Goal: Task Accomplishment & Management: Use online tool/utility

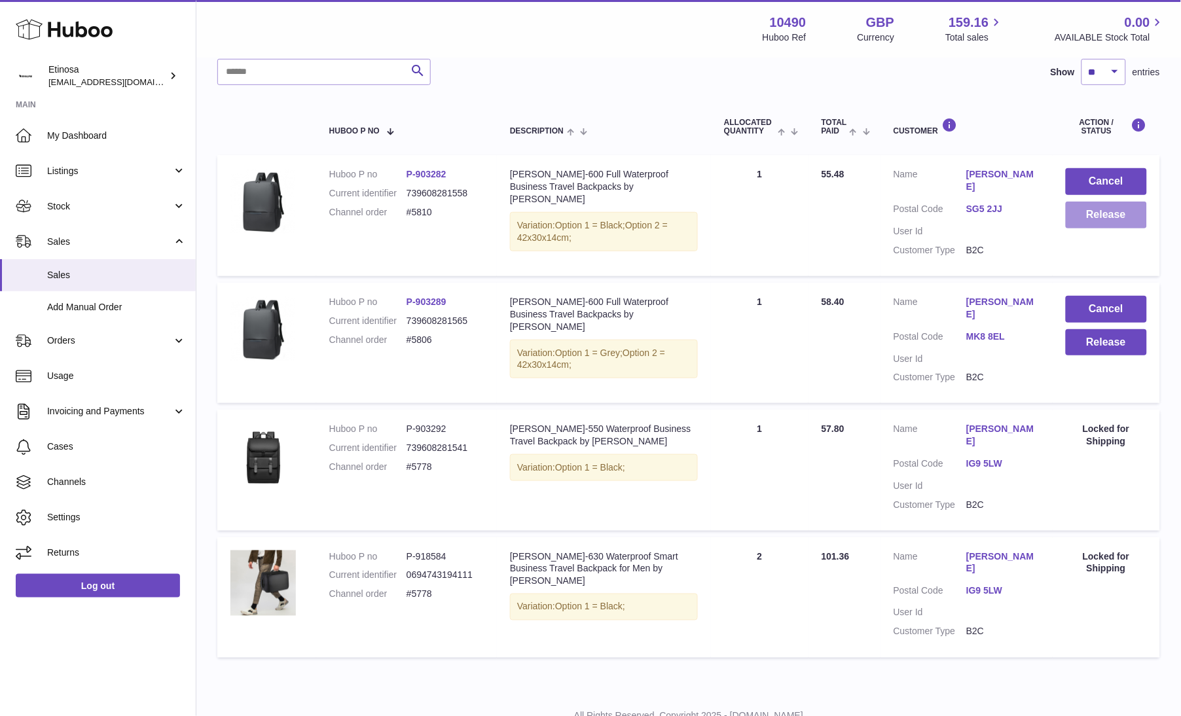
click at [1121, 219] on button "Release" at bounding box center [1107, 215] width 82 height 27
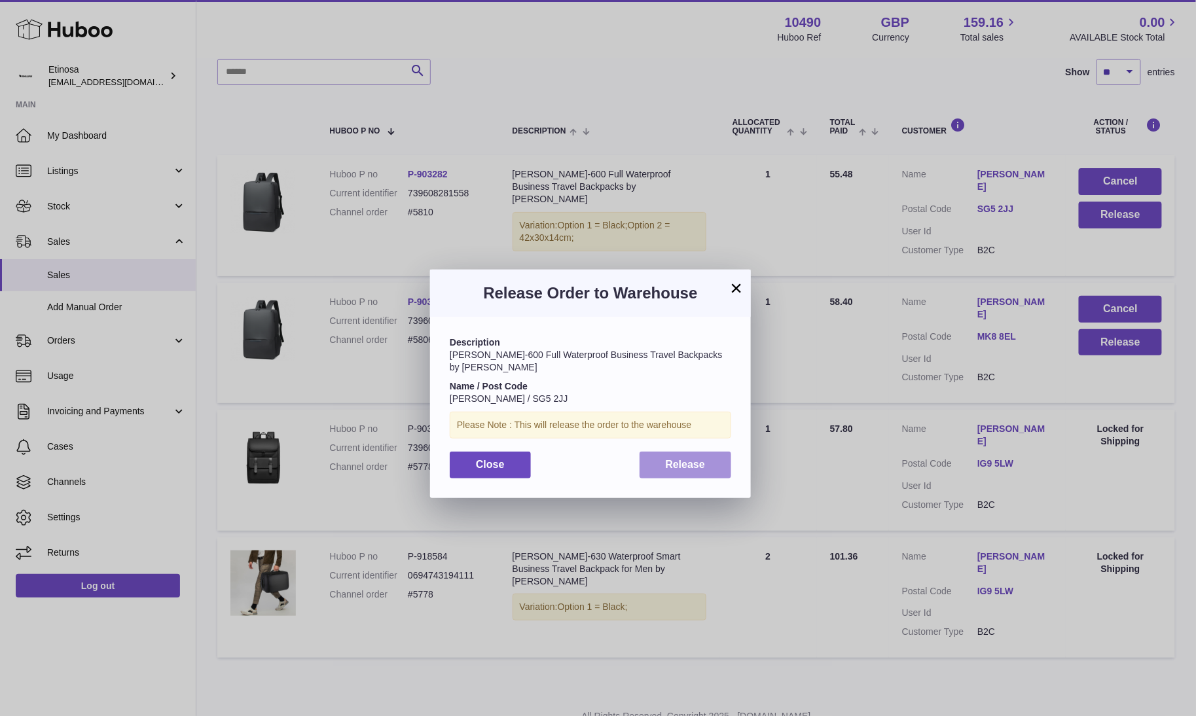
click at [681, 460] on button "Release" at bounding box center [686, 465] width 92 height 27
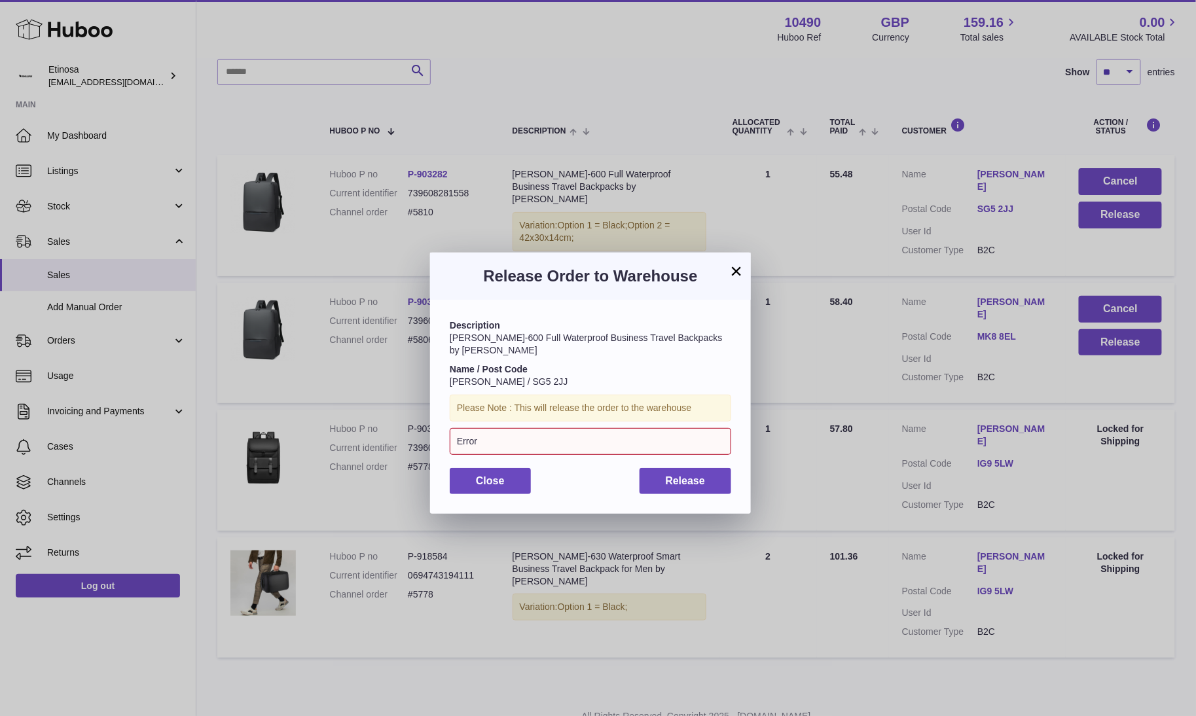
click at [741, 272] on button "×" at bounding box center [737, 271] width 16 height 16
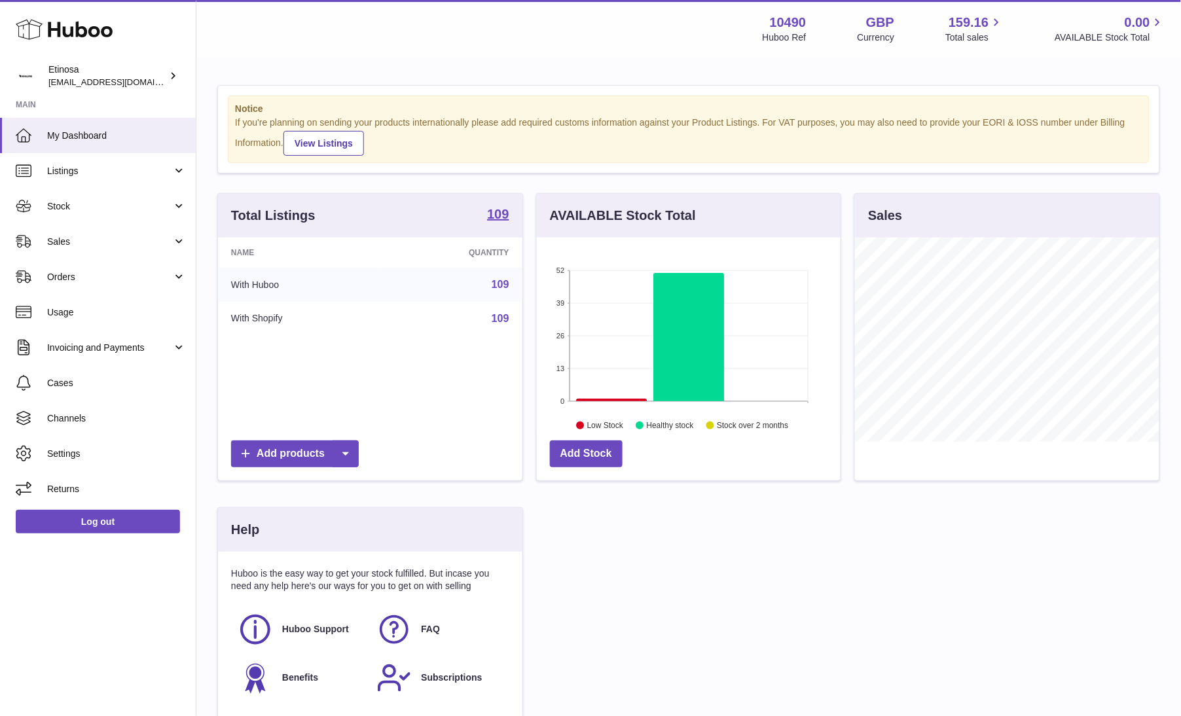
scroll to position [204, 304]
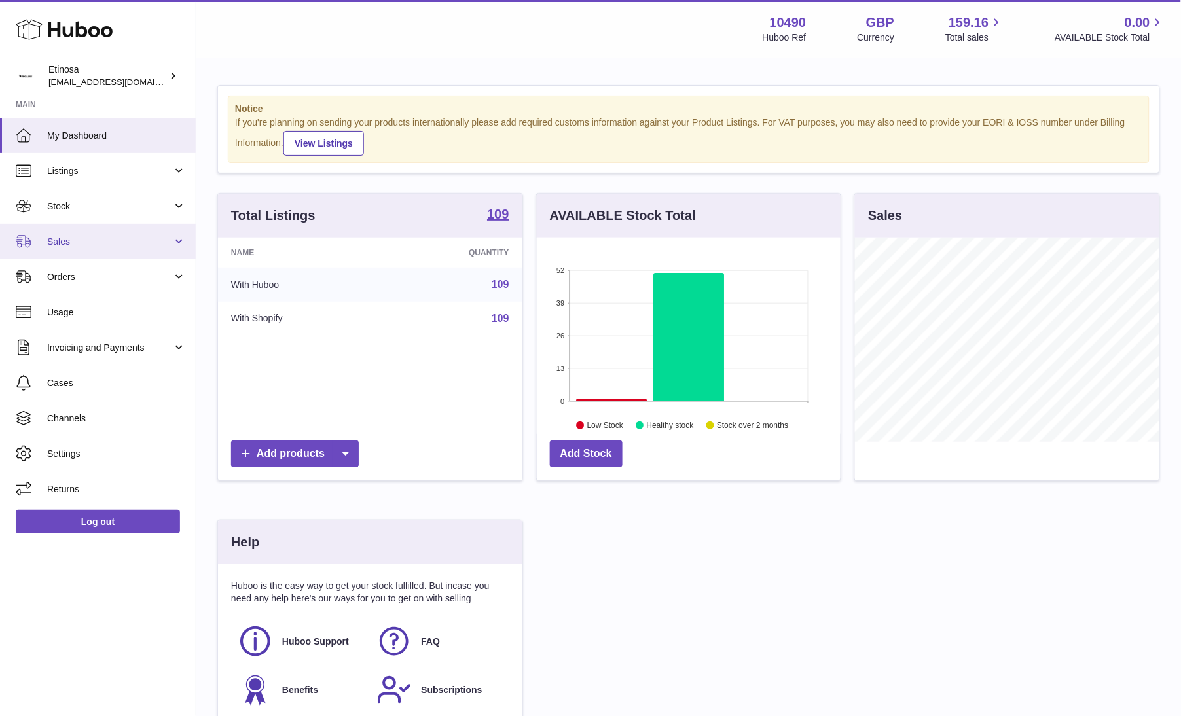
click at [71, 239] on span "Sales" at bounding box center [109, 242] width 125 height 12
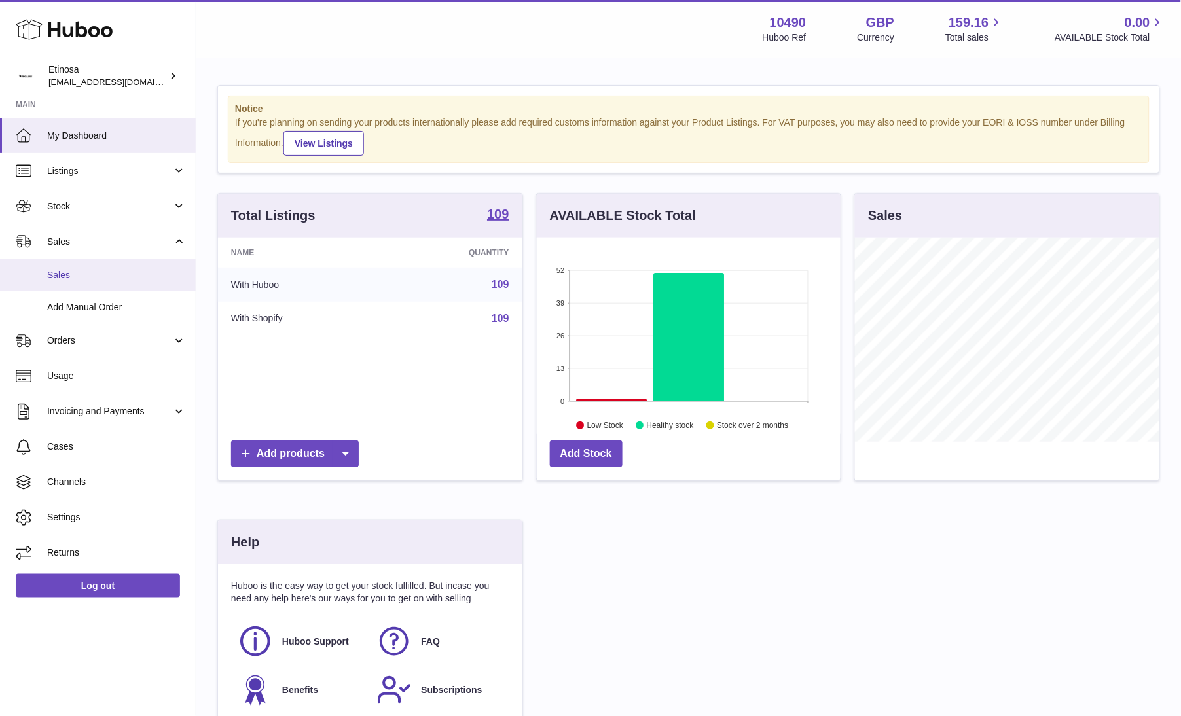
click at [92, 276] on span "Sales" at bounding box center [116, 275] width 139 height 12
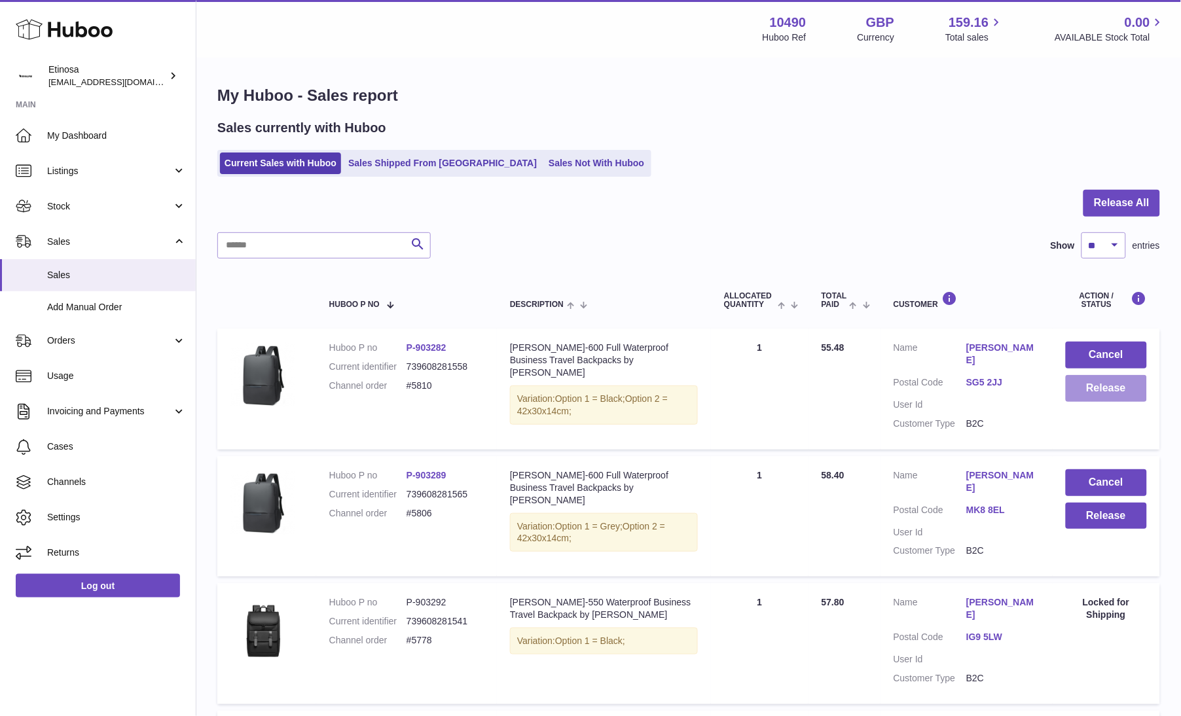
click at [1115, 396] on button "Release" at bounding box center [1107, 388] width 82 height 27
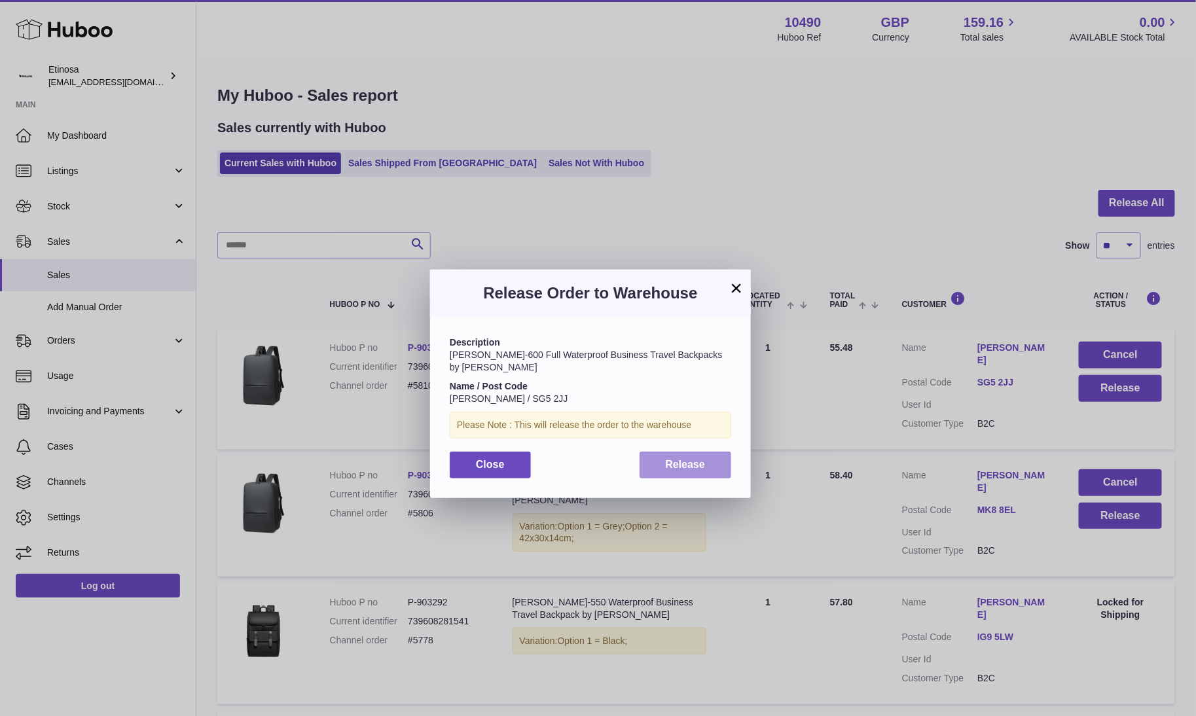
click at [702, 459] on span "Release" at bounding box center [686, 464] width 40 height 11
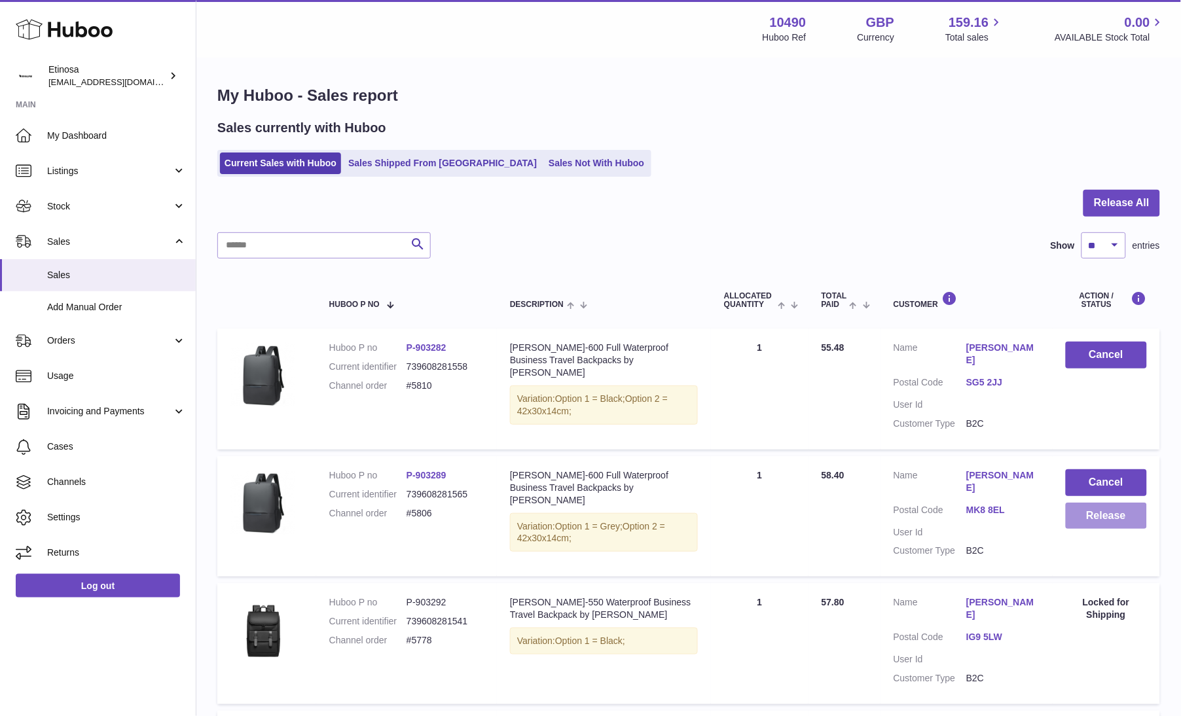
click at [1118, 503] on button "Release" at bounding box center [1107, 516] width 82 height 27
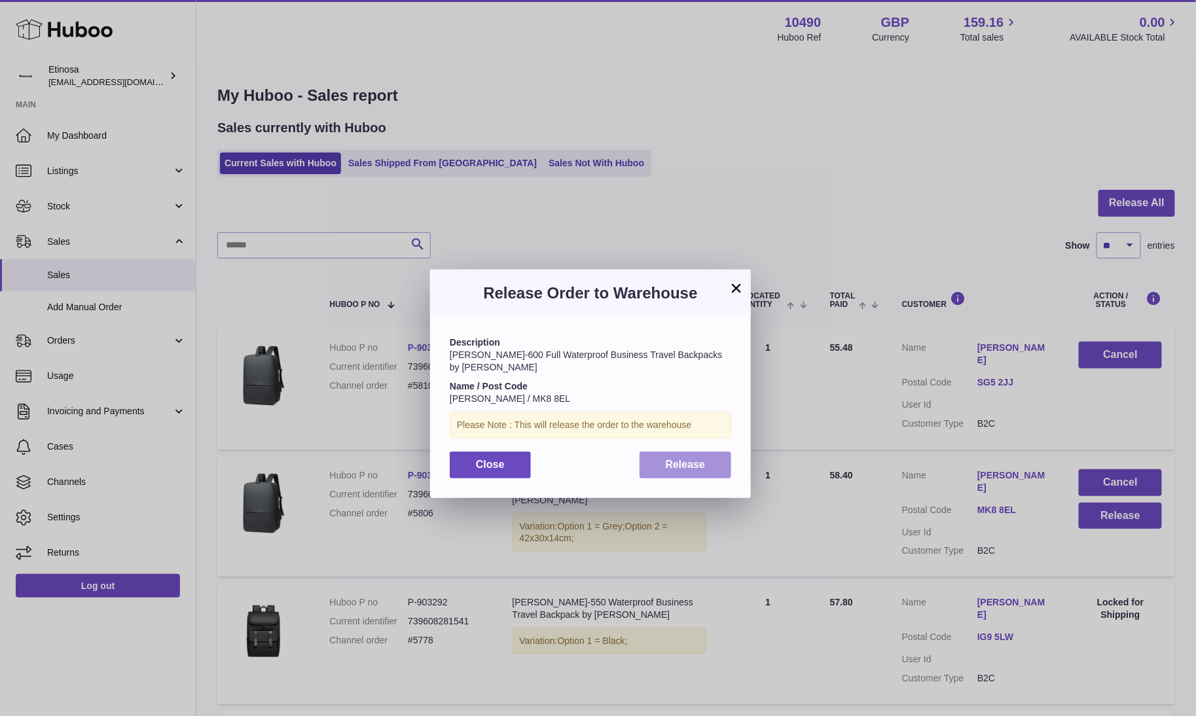
click at [706, 456] on button "Release" at bounding box center [686, 465] width 92 height 27
